Goal: Information Seeking & Learning: Learn about a topic

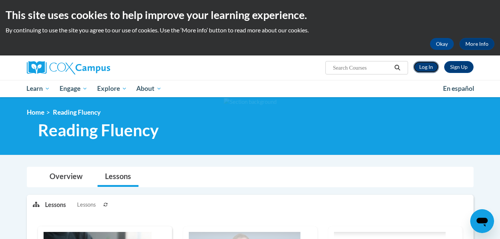
click at [429, 65] on link "Log In" at bounding box center [426, 67] width 26 height 12
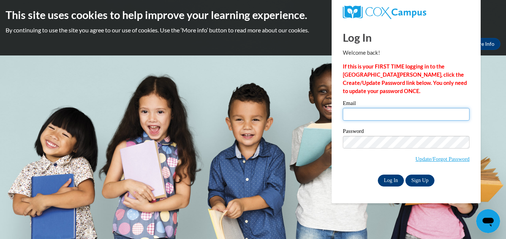
type input "treneace3017@gmail.com"
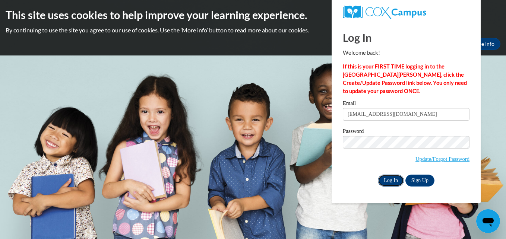
click at [389, 181] on input "Log In" at bounding box center [391, 181] width 26 height 12
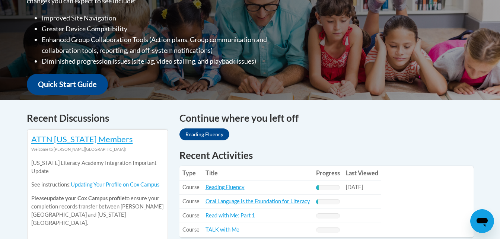
scroll to position [268, 0]
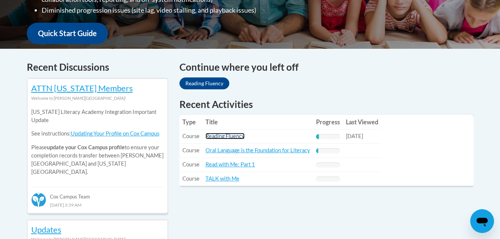
click at [218, 134] on link "Reading Fluency" at bounding box center [225, 136] width 39 height 6
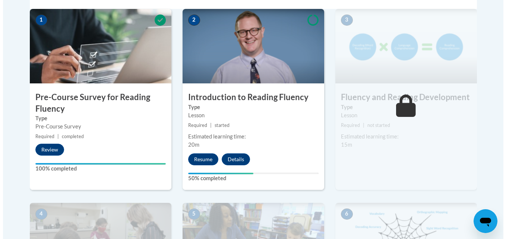
scroll to position [253, 0]
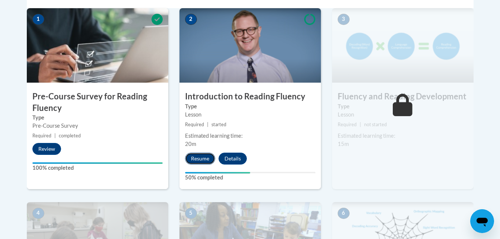
click at [192, 156] on button "Resume" at bounding box center [200, 159] width 30 height 12
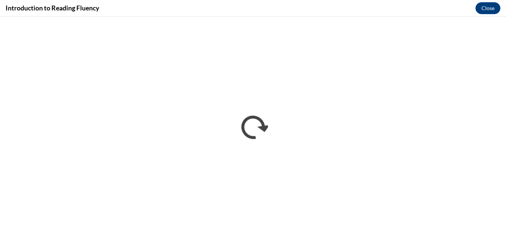
scroll to position [0, 0]
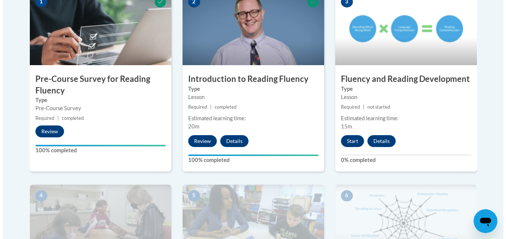
scroll to position [298, 0]
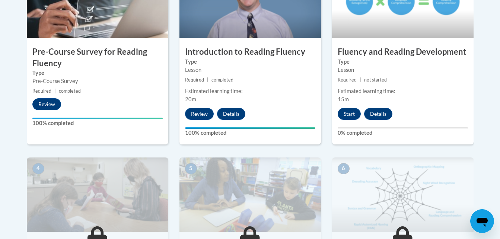
click at [354, 120] on div "3 Fluency and Reading Development Type Lesson Required | not started Estimated …" at bounding box center [402, 54] width 141 height 181
click at [351, 114] on button "Start" at bounding box center [349, 114] width 23 height 12
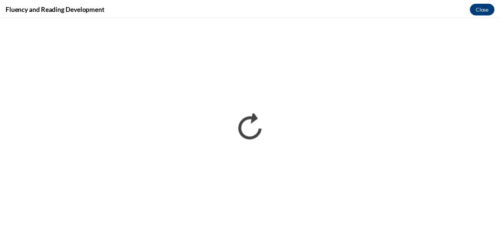
scroll to position [0, 0]
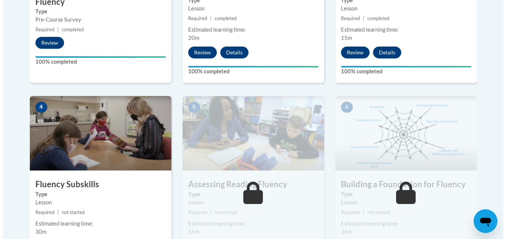
scroll to position [432, 0]
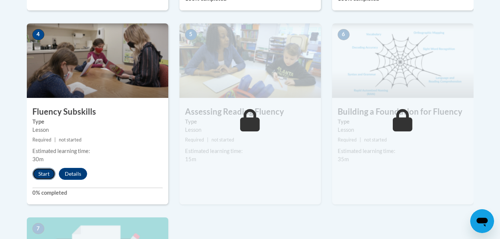
click at [41, 172] on button "Start" at bounding box center [43, 174] width 23 height 12
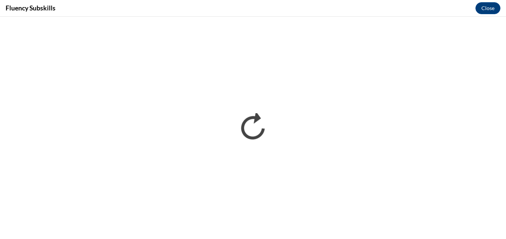
scroll to position [0, 0]
